Goal: Find specific page/section

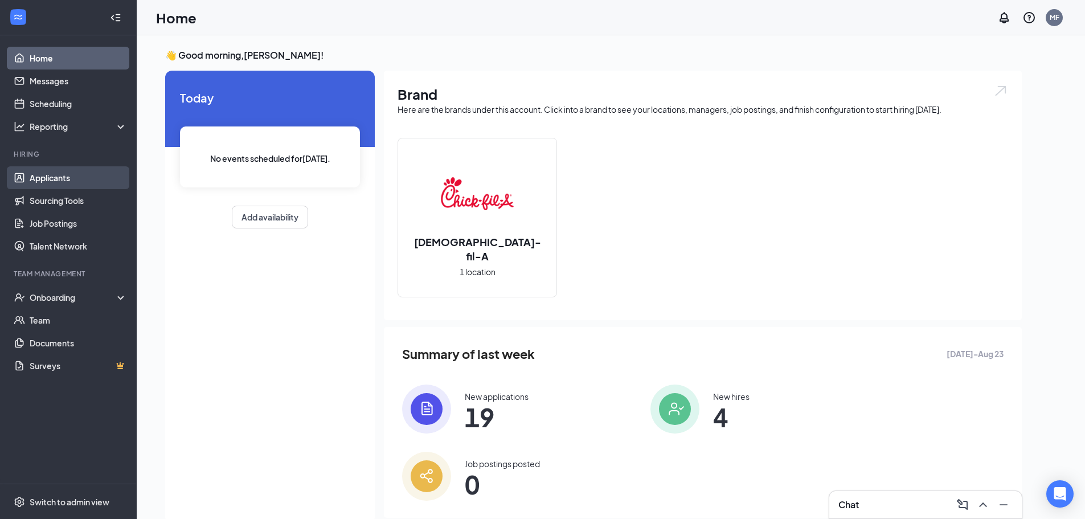
click at [57, 175] on link "Applicants" at bounding box center [78, 177] width 97 height 23
